Goal: Task Accomplishment & Management: Complete application form

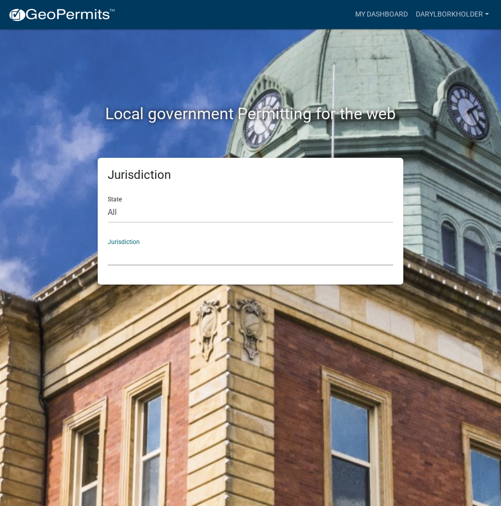
click at [188, 255] on select "[GEOGRAPHIC_DATA], [US_STATE] [GEOGRAPHIC_DATA], [US_STATE][PERSON_NAME][GEOGRA…" at bounding box center [250, 255] width 285 height 21
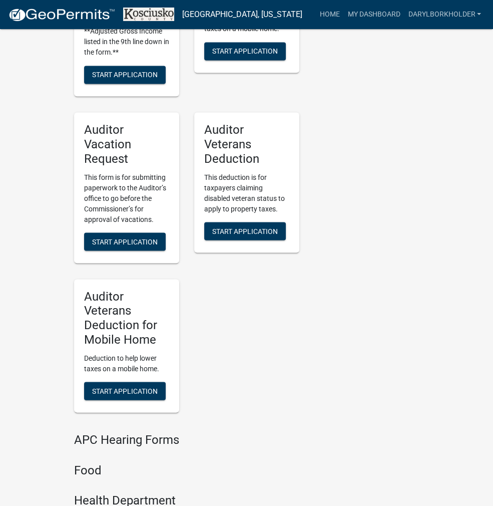
scroll to position [1218, 0]
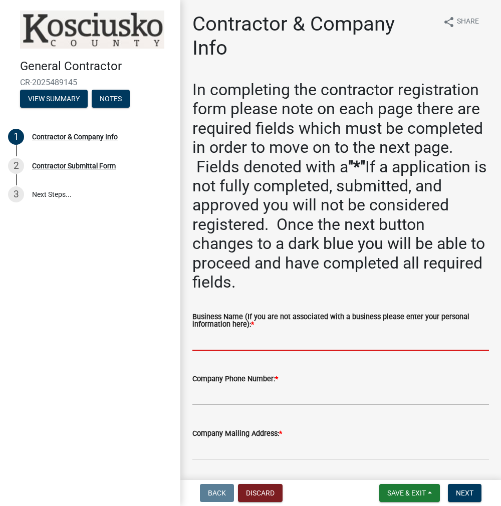
click at [234, 337] on input "Business Name (If you are not associated with a business please enter your pers…" at bounding box center [340, 340] width 296 height 21
paste input "DARYLBORKHOLDER"
click at [215, 340] on input "DARYLBORKHOLDER" at bounding box center [340, 340] width 296 height 21
type input "DARYLBORKHOLDER"
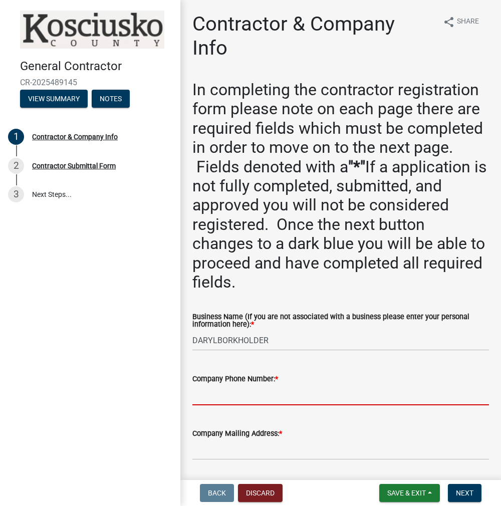
click at [228, 396] on input "Company Phone Number: *" at bounding box center [340, 395] width 296 height 21
paste input "[PHONE_NUMBER]"
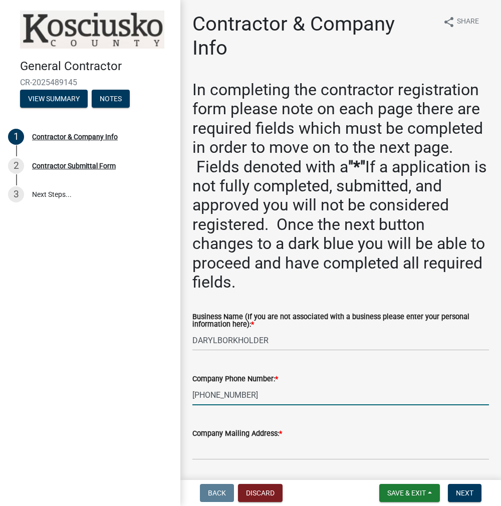
type input "[PHONE_NUMBER]"
click at [225, 449] on input "Company Mailing Address: *" at bounding box center [340, 449] width 296 height 21
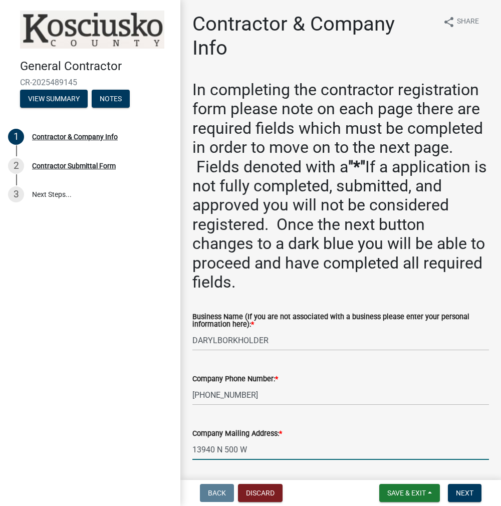
type input "13940 N 500 W"
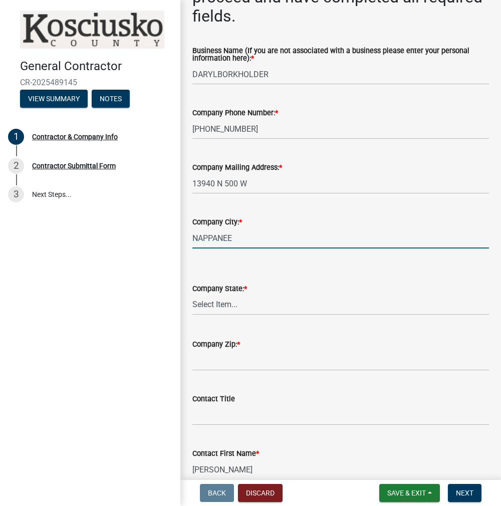
type input "NAPPANEE"
select select "IN"
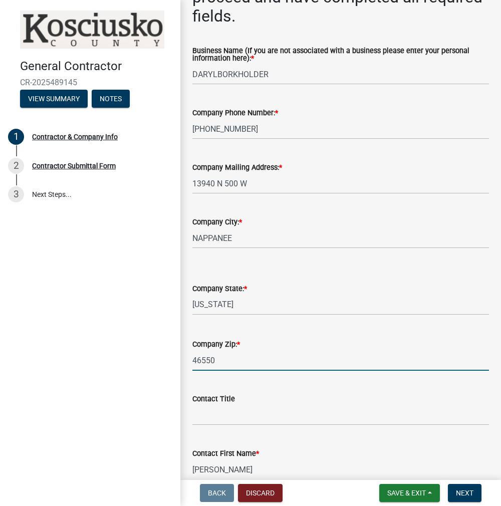
type input "46550"
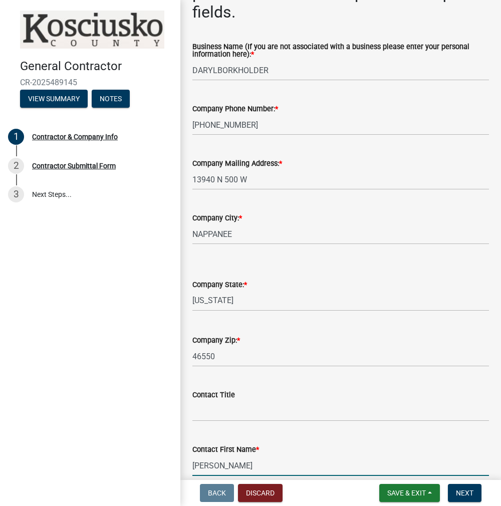
scroll to position [552, 0]
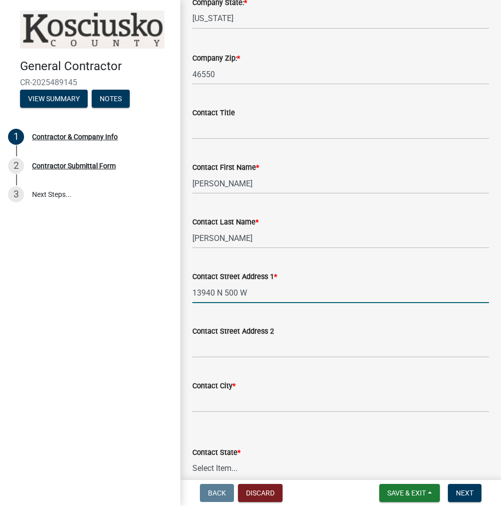
type input "13940 N 500 W"
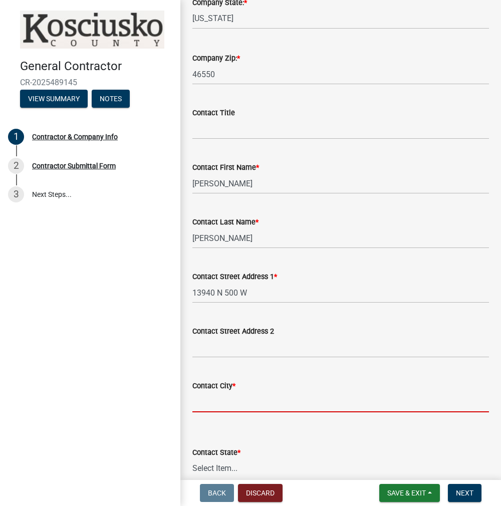
type input "B"
type input "NAPPANEE"
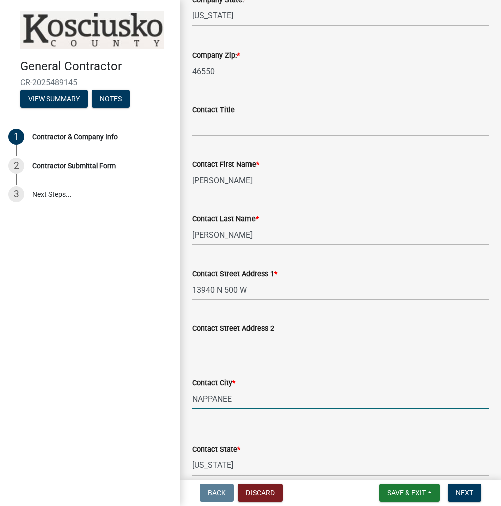
select select "IN"
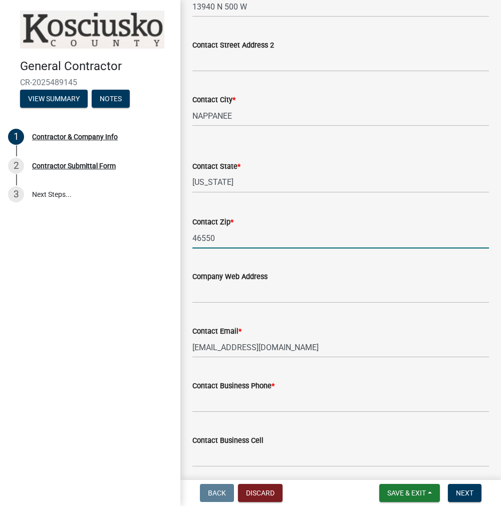
type input "46550"
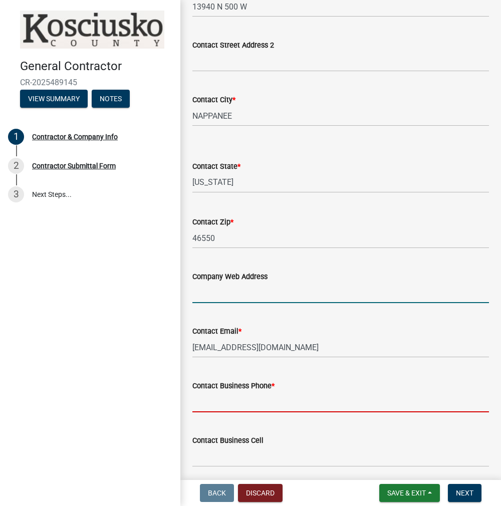
click at [244, 395] on input "Contact Business Phone *" at bounding box center [340, 402] width 296 height 21
paste input "[PHONE_NUMBER]"
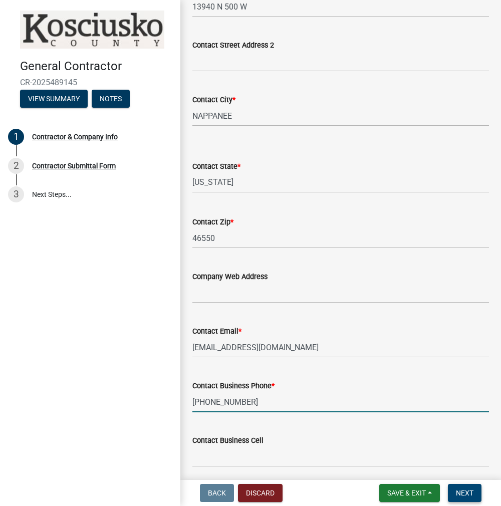
type input "[PHONE_NUMBER]"
click at [470, 498] on button "Next" at bounding box center [465, 493] width 34 height 18
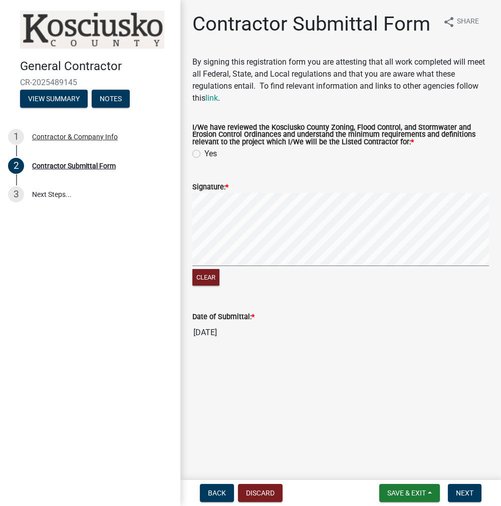
click at [204, 154] on label "Yes" at bounding box center [210, 154] width 13 height 12
click at [204, 154] on input "Yes" at bounding box center [207, 151] width 7 height 7
radio input "true"
click at [325, 268] on signature-pad at bounding box center [340, 231] width 296 height 76
click at [460, 489] on span "Next" at bounding box center [465, 493] width 18 height 8
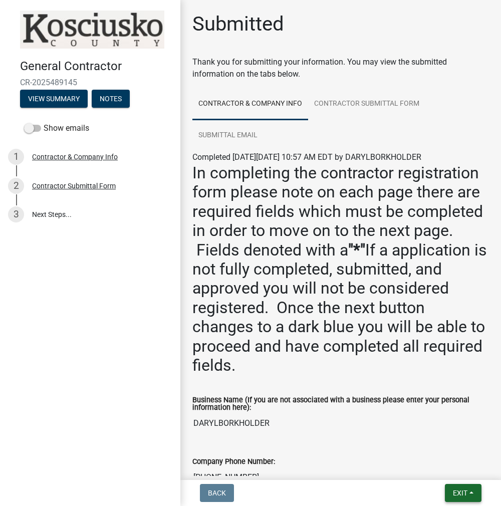
click at [464, 497] on span "Exit" at bounding box center [460, 493] width 15 height 8
click at [443, 465] on button "Save & Exit" at bounding box center [442, 467] width 80 height 24
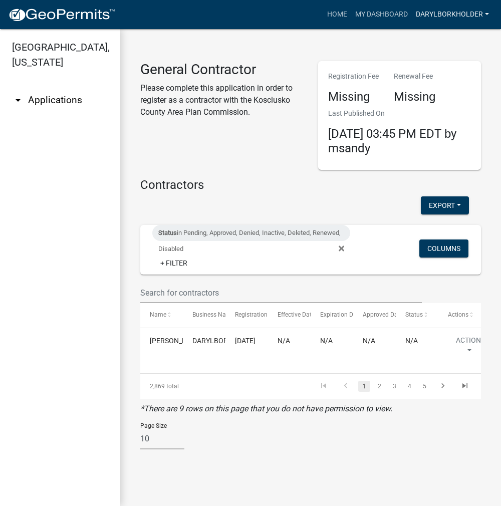
click at [432, 12] on link "DARYLBORKHOLDER" at bounding box center [452, 14] width 81 height 19
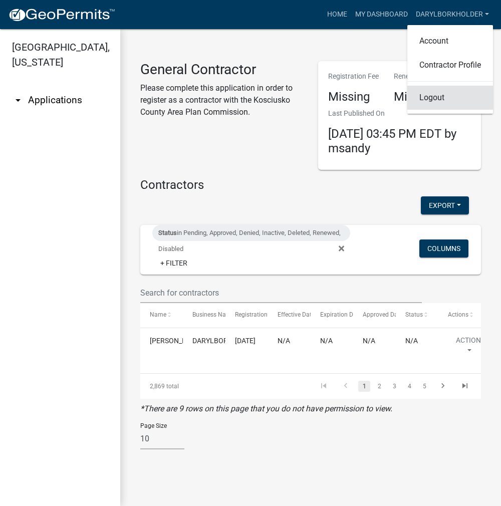
click at [433, 99] on link "Logout" at bounding box center [450, 98] width 86 height 24
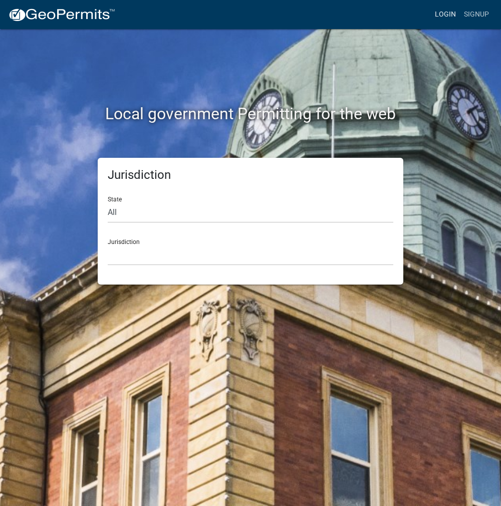
click at [448, 13] on link "Login" at bounding box center [445, 14] width 29 height 19
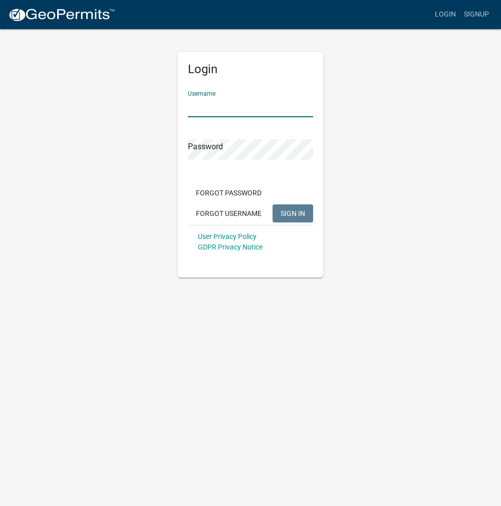
click at [230, 98] on input "Username" at bounding box center [250, 107] width 125 height 21
type input "kosplanning"
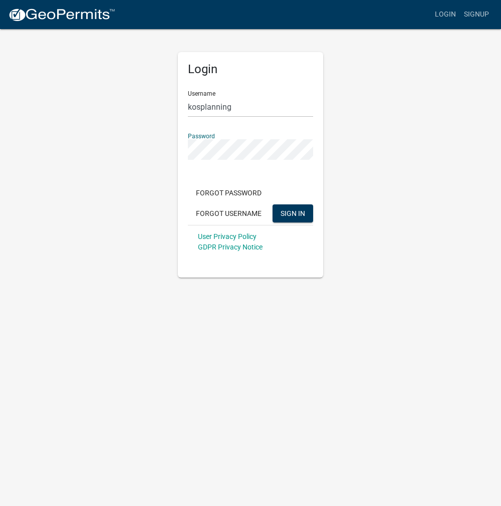
click at [272, 204] on button "SIGN IN" at bounding box center [292, 213] width 41 height 18
